Goal: Task Accomplishment & Management: Use online tool/utility

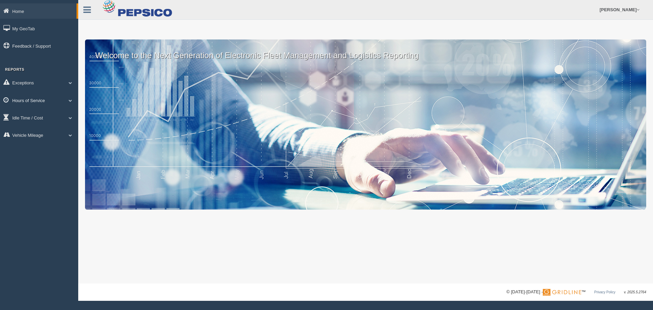
click at [40, 102] on link "Hours of Service" at bounding box center [39, 100] width 78 height 15
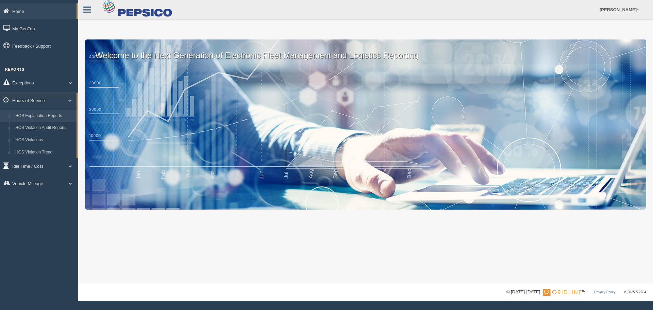
click at [40, 115] on link "HOS Explanation Reports" at bounding box center [44, 116] width 64 height 12
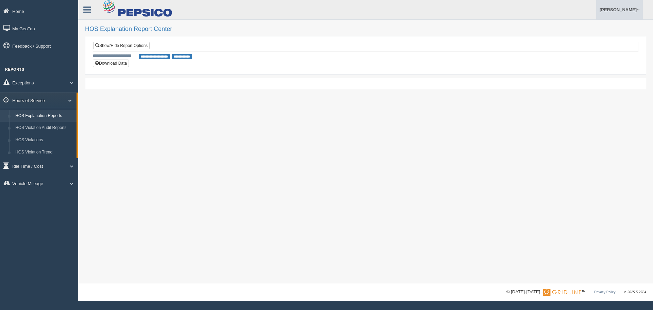
click at [631, 10] on link "[PERSON_NAME]" at bounding box center [619, 9] width 47 height 19
click at [605, 39] on link "Log Off" at bounding box center [605, 41] width 74 height 14
